Goal: Communication & Community: Answer question/provide support

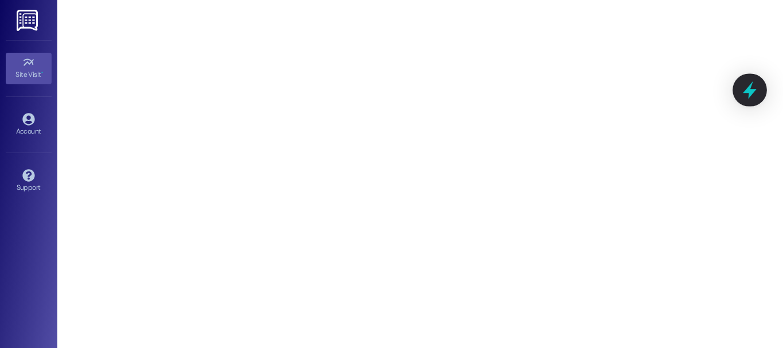
click at [749, 88] on icon at bounding box center [750, 90] width 14 height 18
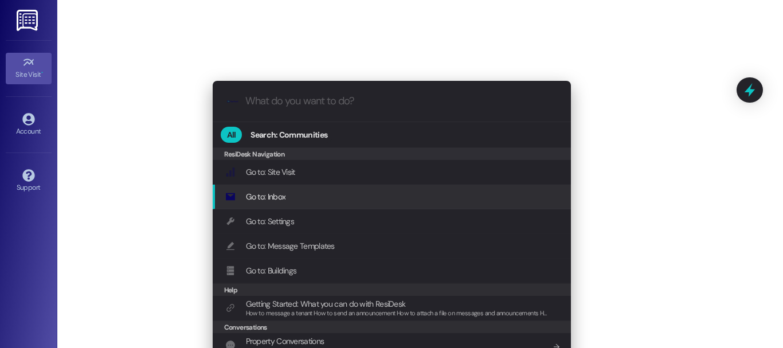
click at [355, 201] on div "Go to: Inbox Add shortcut" at bounding box center [392, 196] width 335 height 13
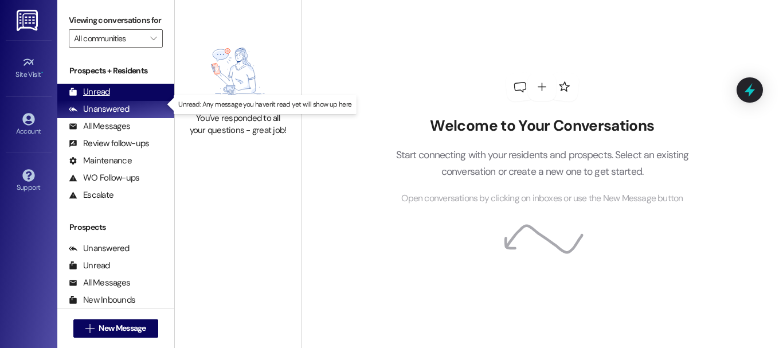
click at [141, 101] on div "Unread (0)" at bounding box center [115, 92] width 117 height 17
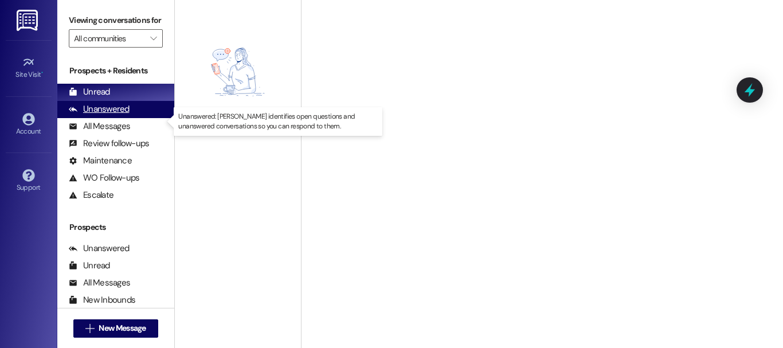
click at [140, 118] on div "Unanswered (0)" at bounding box center [115, 109] width 117 height 17
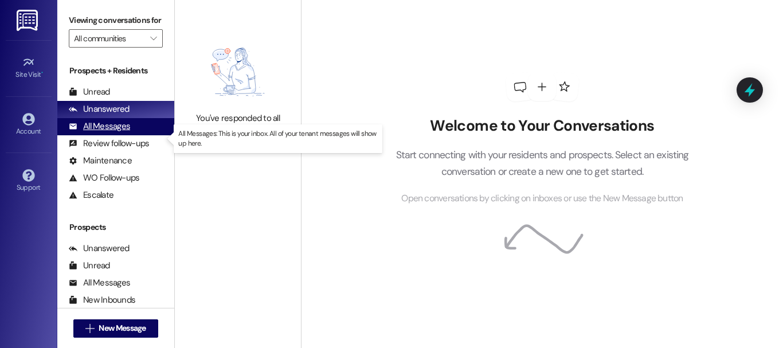
click at [140, 135] on div "All Messages (undefined)" at bounding box center [115, 126] width 117 height 17
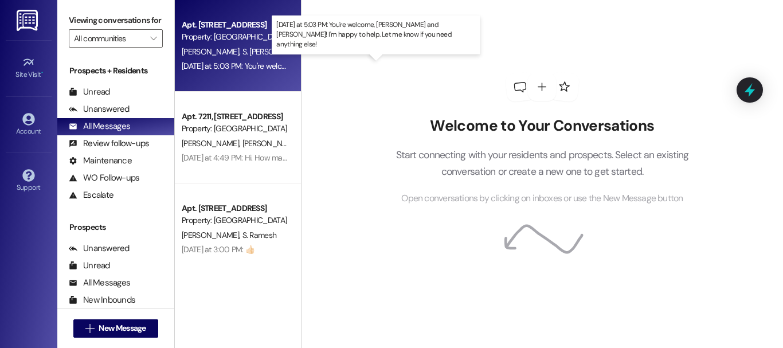
click at [268, 66] on div "[DATE] at 5:03 PM: You're welcome, [PERSON_NAME] and [PERSON_NAME]! I'm happy t…" at bounding box center [403, 66] width 442 height 10
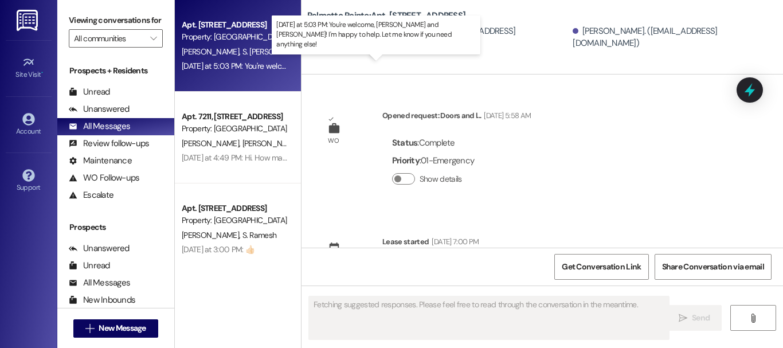
scroll to position [1246, 0]
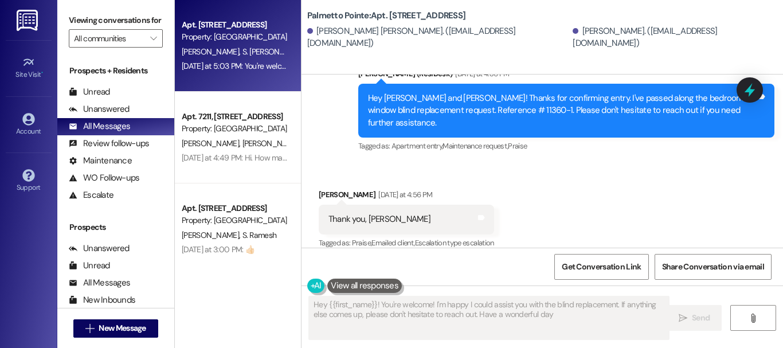
type textarea "Hey {{first_name}}! You're welcome! I'm happy I could assist you with the blind…"
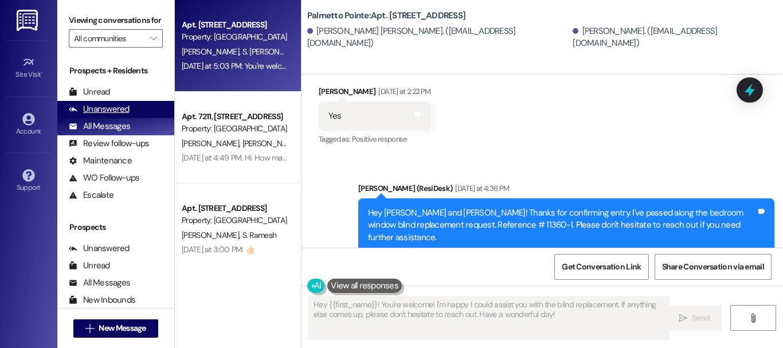
click at [104, 115] on div "Unanswered" at bounding box center [99, 109] width 61 height 12
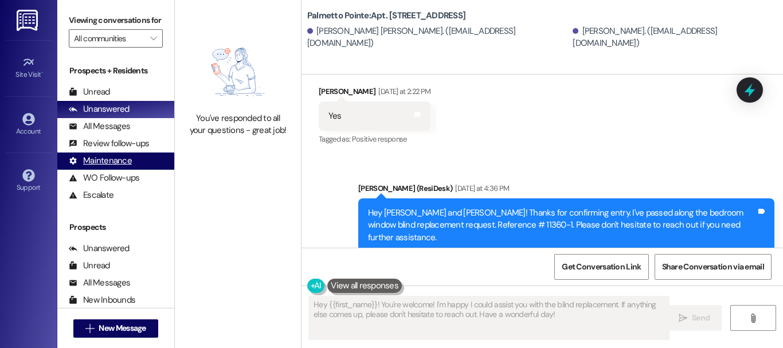
click at [115, 167] on div "Maintenance" at bounding box center [100, 161] width 63 height 12
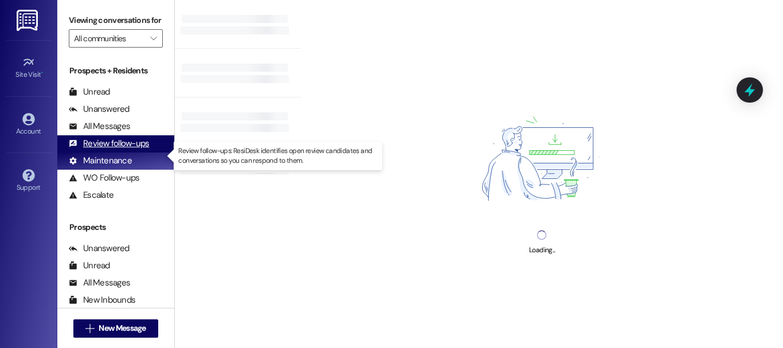
click at [119, 150] on div "Review follow-ups" at bounding box center [109, 144] width 80 height 12
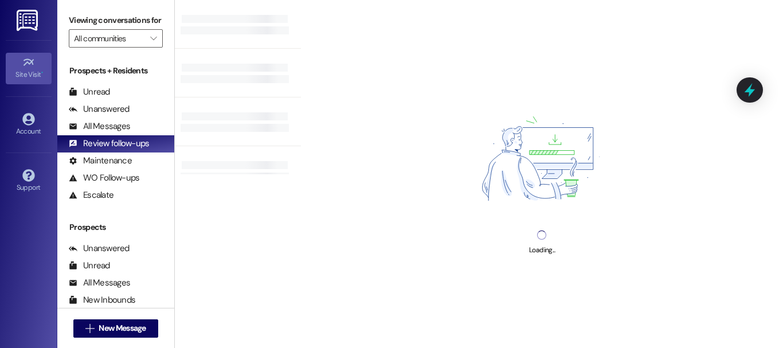
click at [29, 69] on div "Site Visit •" at bounding box center [28, 74] width 57 height 11
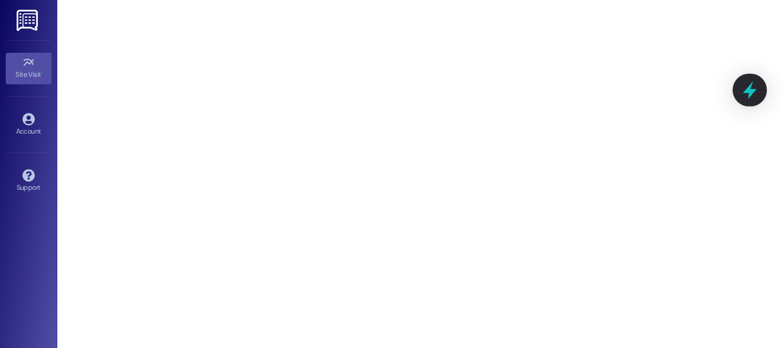
click at [756, 88] on icon at bounding box center [749, 89] width 19 height 19
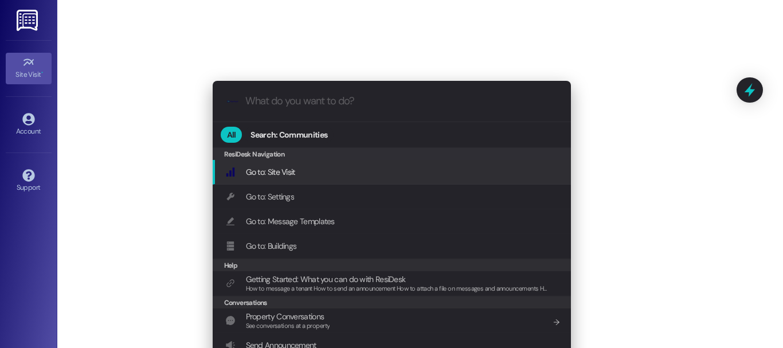
click at [282, 171] on span "Go to: Site Visit" at bounding box center [270, 172] width 49 height 10
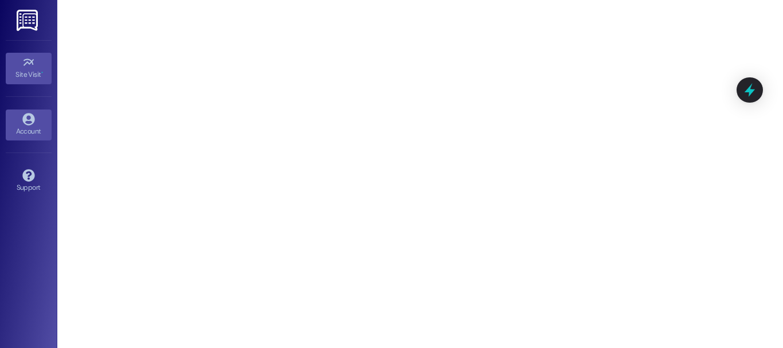
click at [6, 120] on link "Account" at bounding box center [29, 124] width 46 height 31
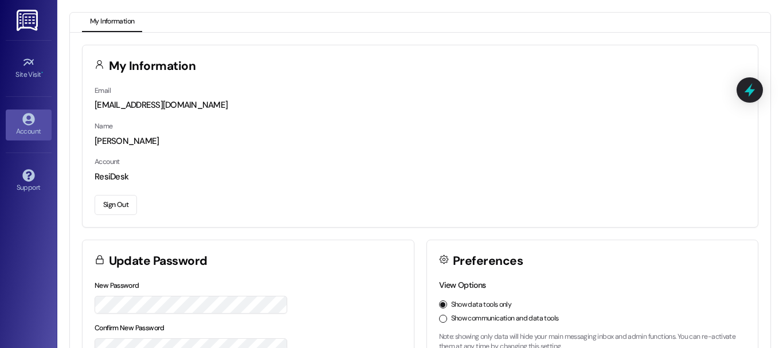
drag, startPoint x: 2, startPoint y: 82, endPoint x: 25, endPoint y: 72, distance: 24.9
click at [2, 82] on div "Site Visit • Go to Site Visit Account Go to Account Support Go to Support" at bounding box center [28, 174] width 57 height 348
click at [21, 69] on div "Site Visit •" at bounding box center [28, 74] width 57 height 11
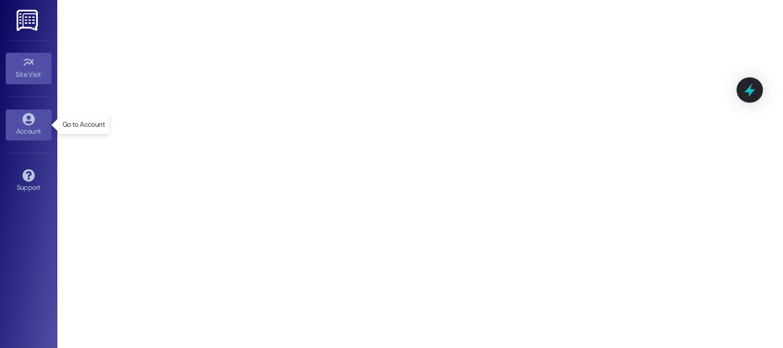
click at [14, 115] on link "Account" at bounding box center [29, 124] width 46 height 31
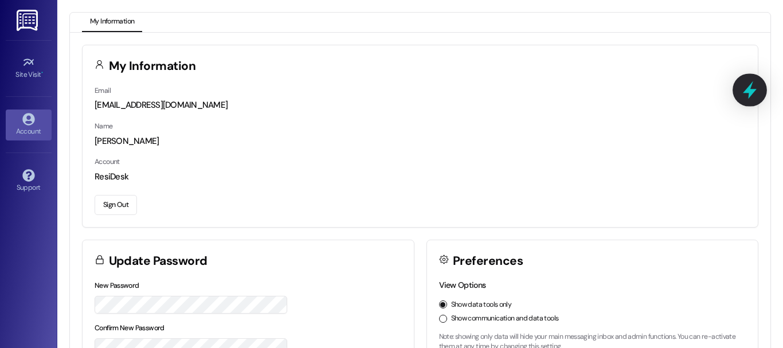
click at [743, 92] on icon at bounding box center [749, 89] width 19 height 19
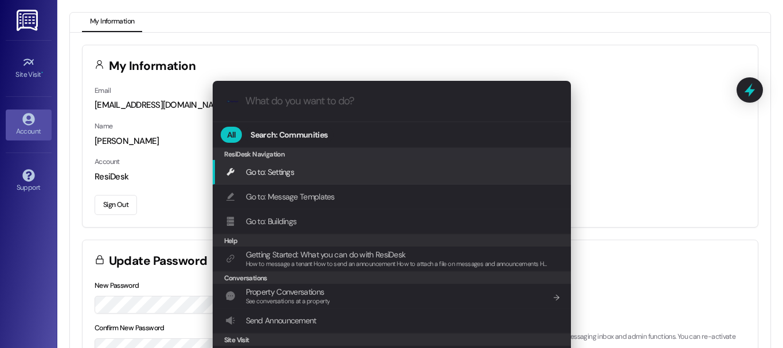
click at [656, 112] on div ".cls-1{fill:#0a055f;}.cls-2{fill:#0cc4c4;} resideskLogoBlueOrange All Search: C…" at bounding box center [391, 174] width 783 height 348
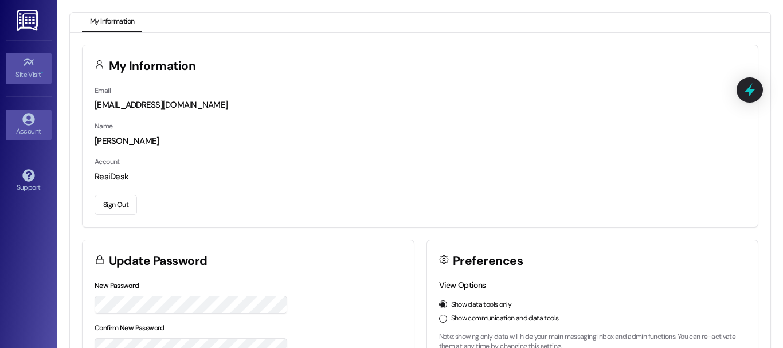
click at [6, 73] on div "Site Visit •" at bounding box center [28, 74] width 57 height 11
